Goal: Task Accomplishment & Management: Manage account settings

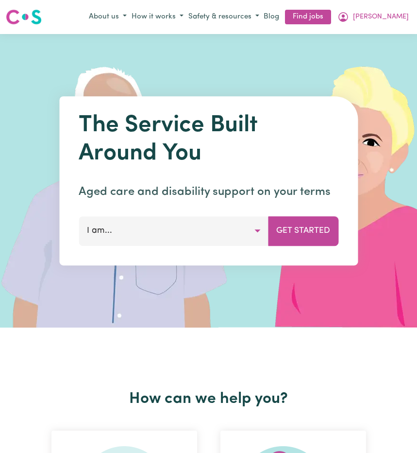
click at [397, 17] on span "[PERSON_NAME]" at bounding box center [381, 17] width 56 height 11
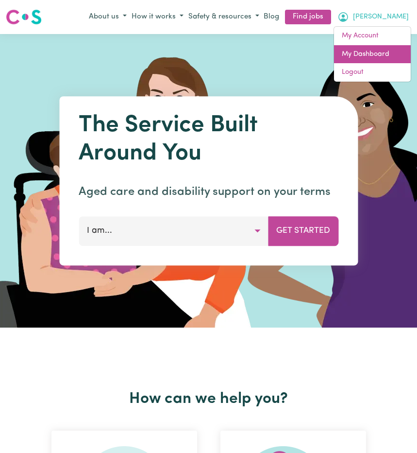
click at [371, 52] on link "My Dashboard" at bounding box center [372, 54] width 77 height 18
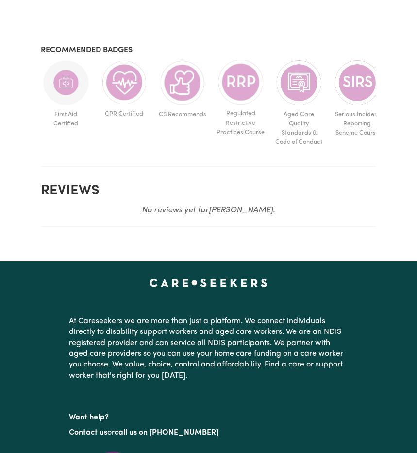
scroll to position [544, 0]
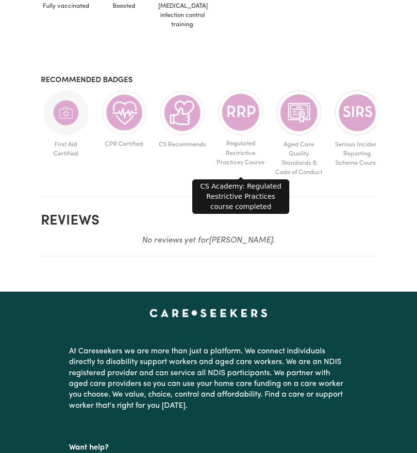
click at [238, 135] on img at bounding box center [241, 112] width 47 height 46
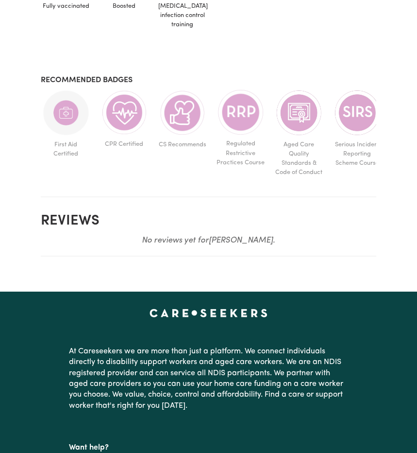
click at [237, 130] on img at bounding box center [241, 112] width 47 height 46
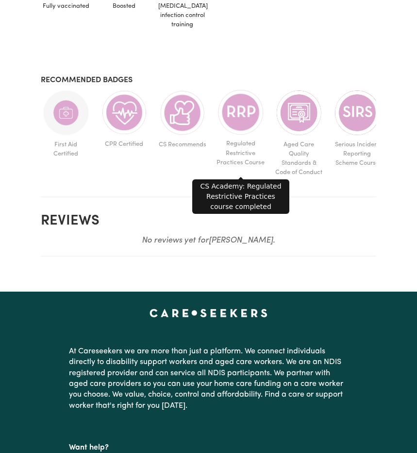
click at [237, 130] on img at bounding box center [241, 112] width 47 height 46
click at [236, 118] on img at bounding box center [241, 112] width 47 height 46
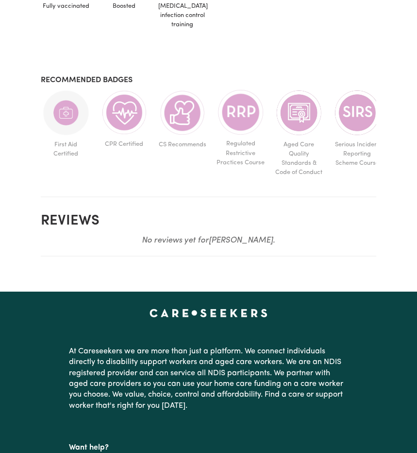
click at [236, 118] on img at bounding box center [241, 112] width 47 height 46
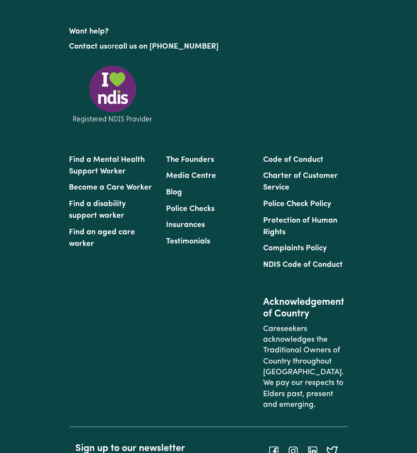
scroll to position [978, 0]
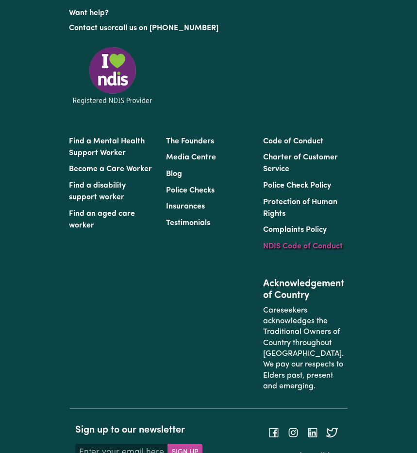
click at [294, 250] on link "NDIS Code of Conduct" at bounding box center [303, 246] width 80 height 8
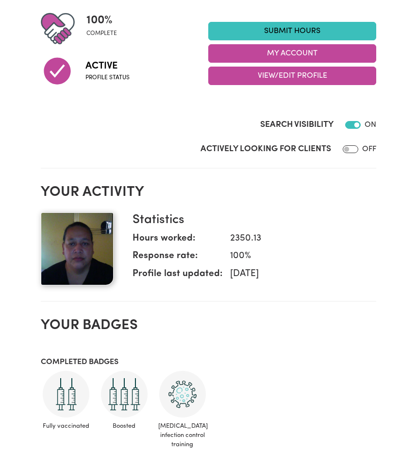
scroll to position [51, 0]
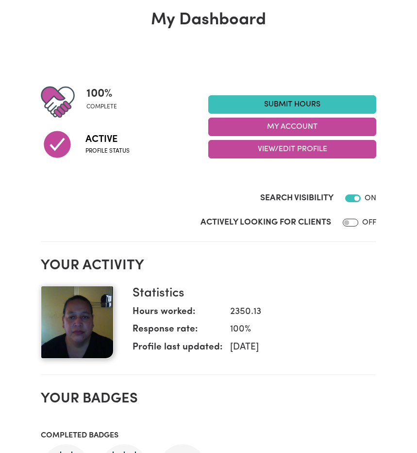
click at [348, 224] on input "Actively Looking for Clients" at bounding box center [351, 223] width 16 height 8
click at [356, 225] on input "Actively Looking for Clients" at bounding box center [353, 223] width 16 height 8
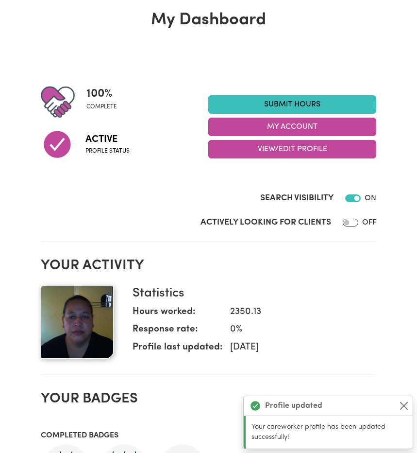
click at [346, 224] on input "Actively Looking for Clients" at bounding box center [351, 223] width 16 height 8
checkbox input "true"
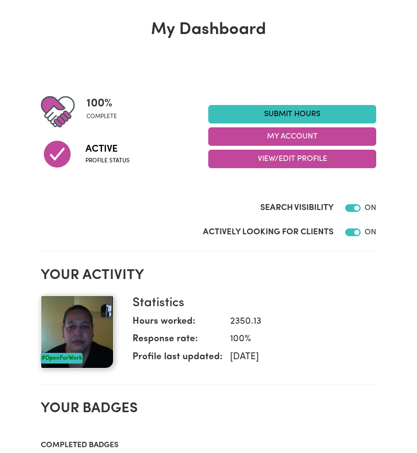
scroll to position [0, 0]
